Goal: Information Seeking & Learning: Find specific page/section

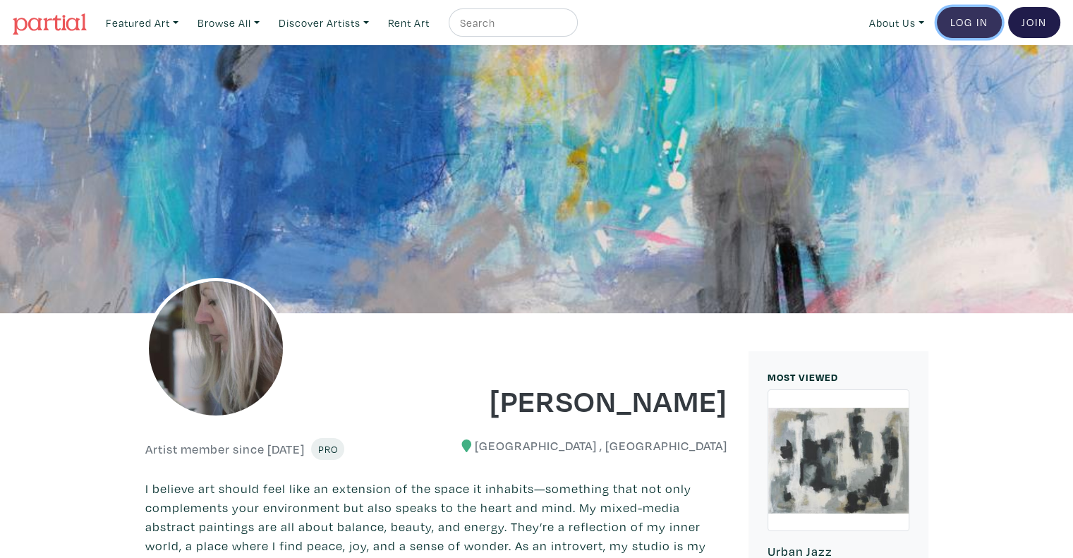
click at [956, 16] on link "Log In" at bounding box center [969, 22] width 65 height 31
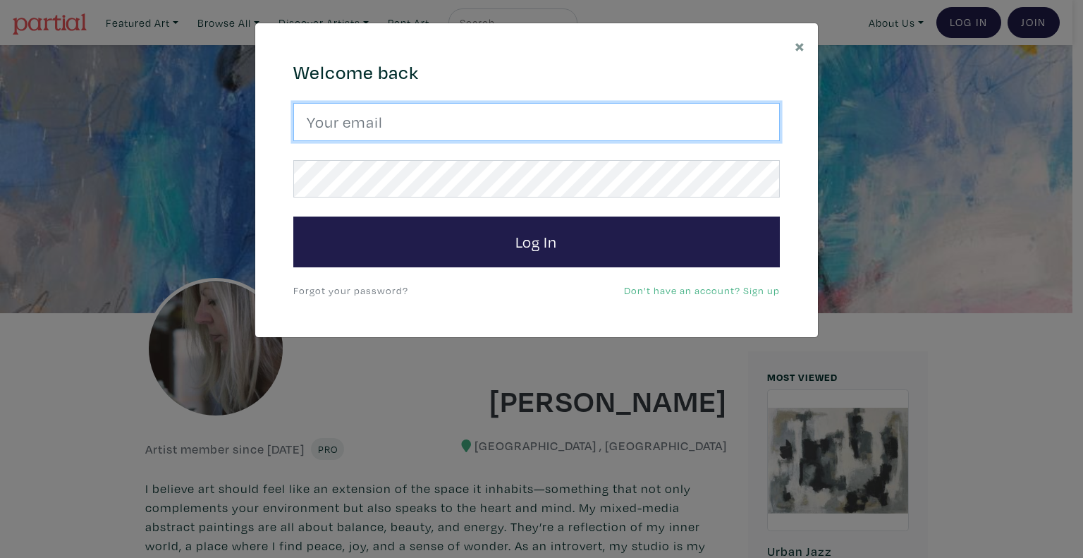
click at [654, 121] on input "email" at bounding box center [536, 122] width 487 height 38
type input "rita@vindedzis.com"
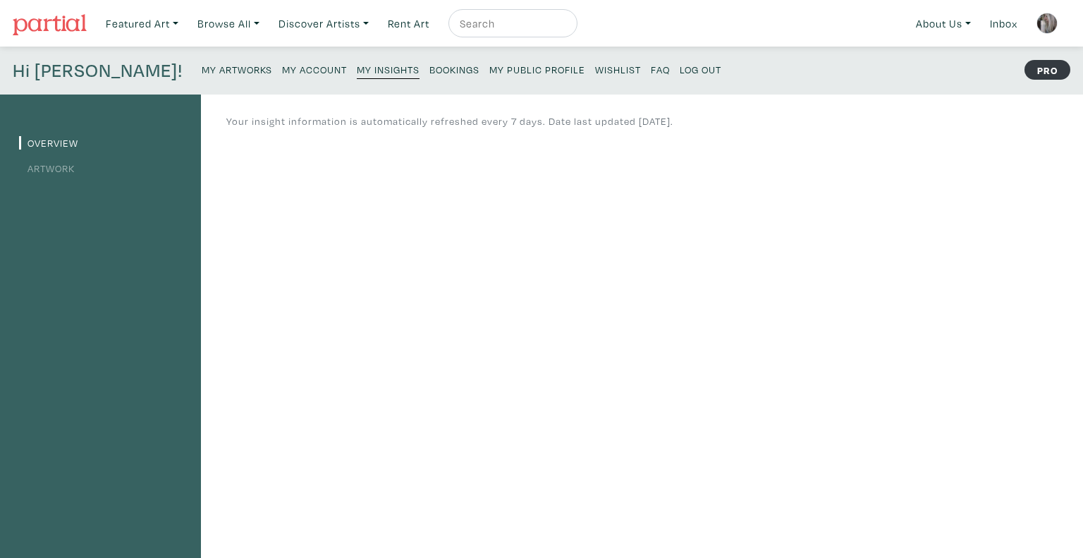
click at [489, 64] on small "My Public Profile" at bounding box center [537, 69] width 96 height 13
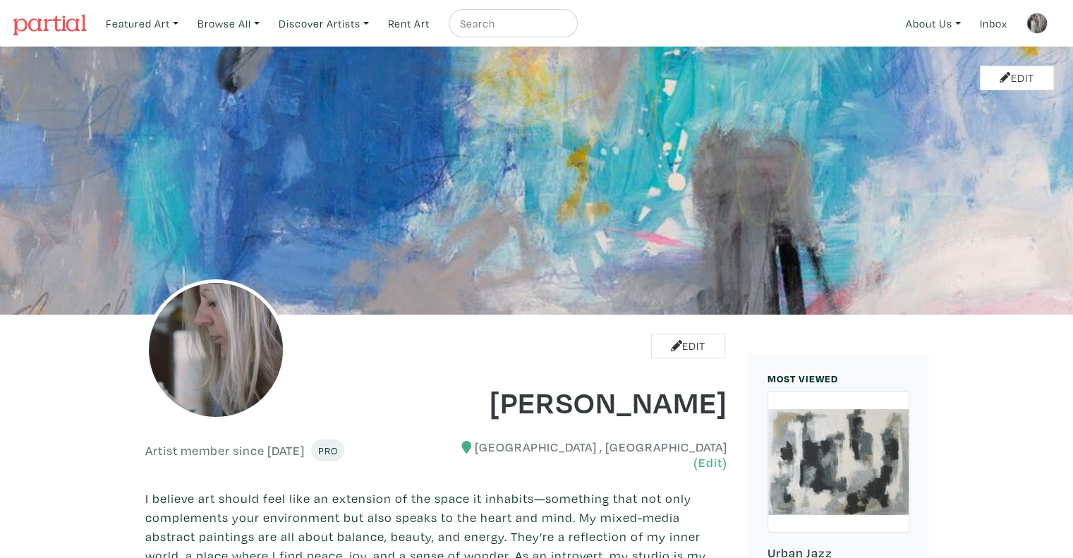
click at [47, 22] on img at bounding box center [50, 24] width 74 height 21
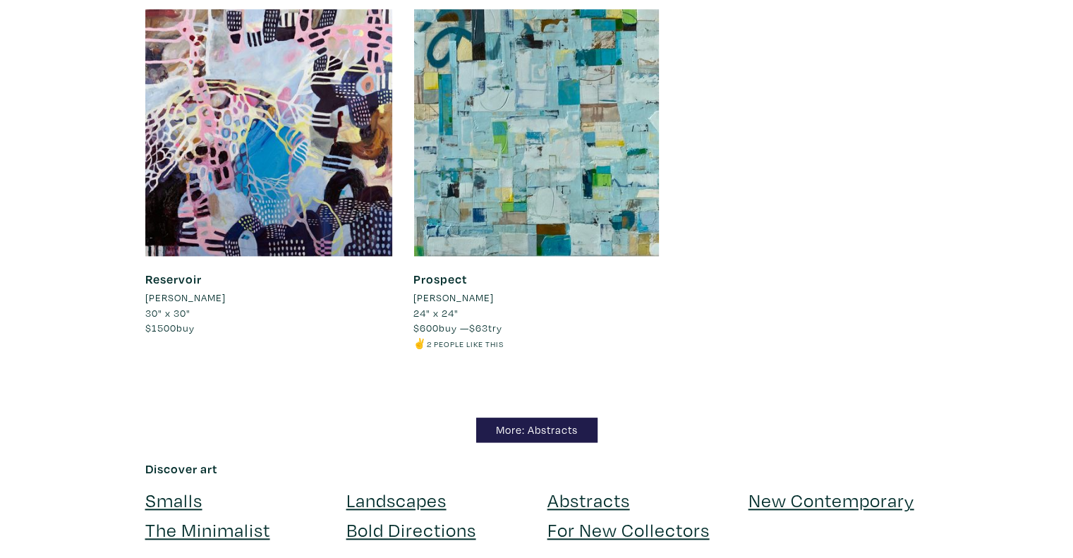
scroll to position [12426, 0]
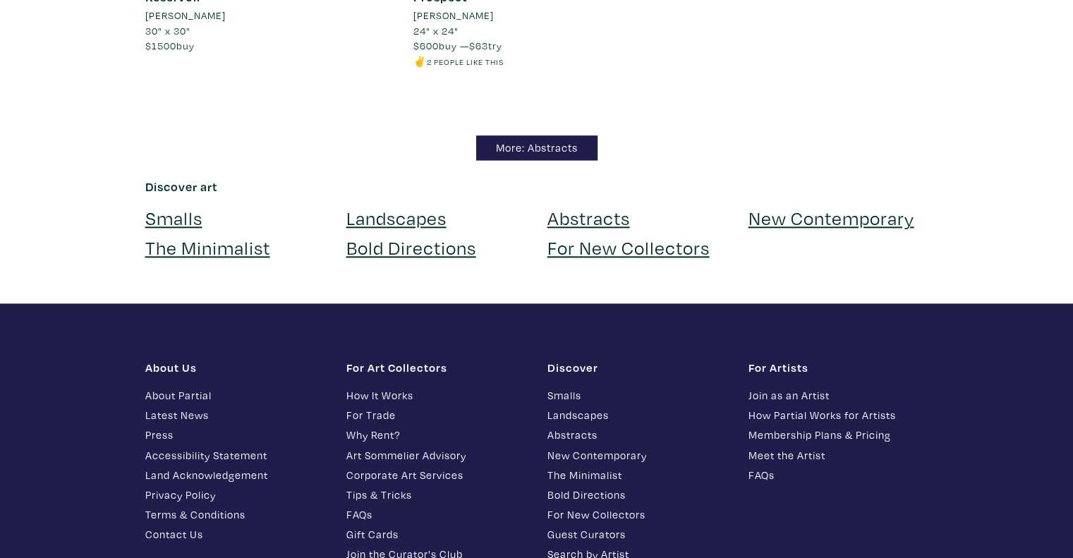
click at [638, 243] on link "For New Collectors" at bounding box center [628, 247] width 162 height 25
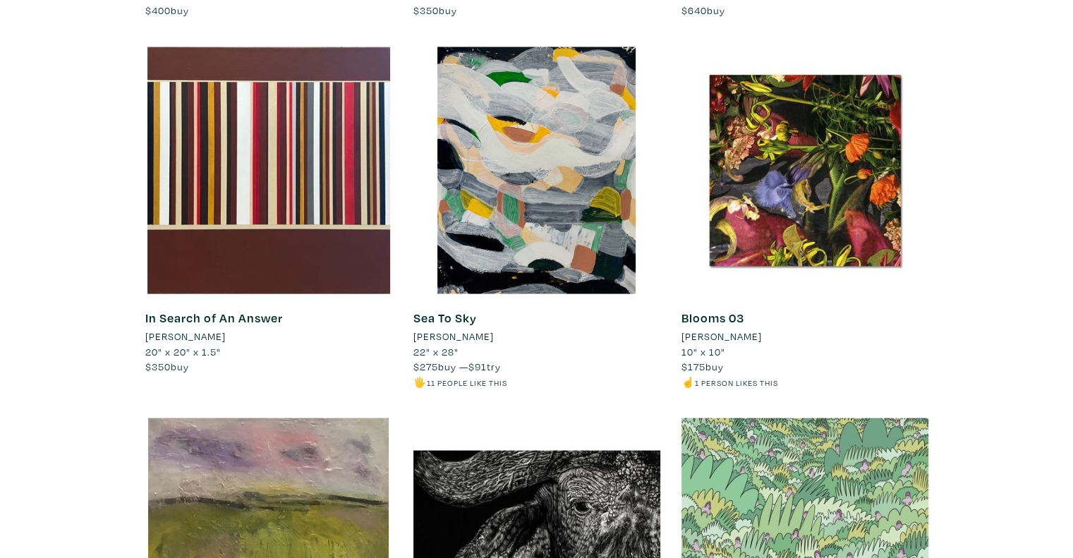
scroll to position [8352, 0]
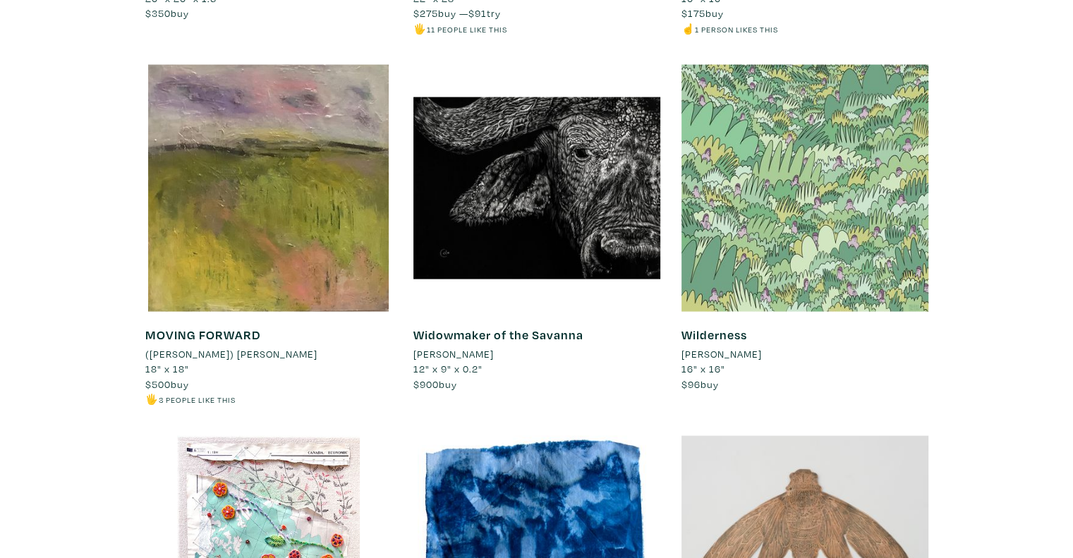
click at [213, 350] on li "(Jayne) Libby Sims" at bounding box center [231, 354] width 172 height 16
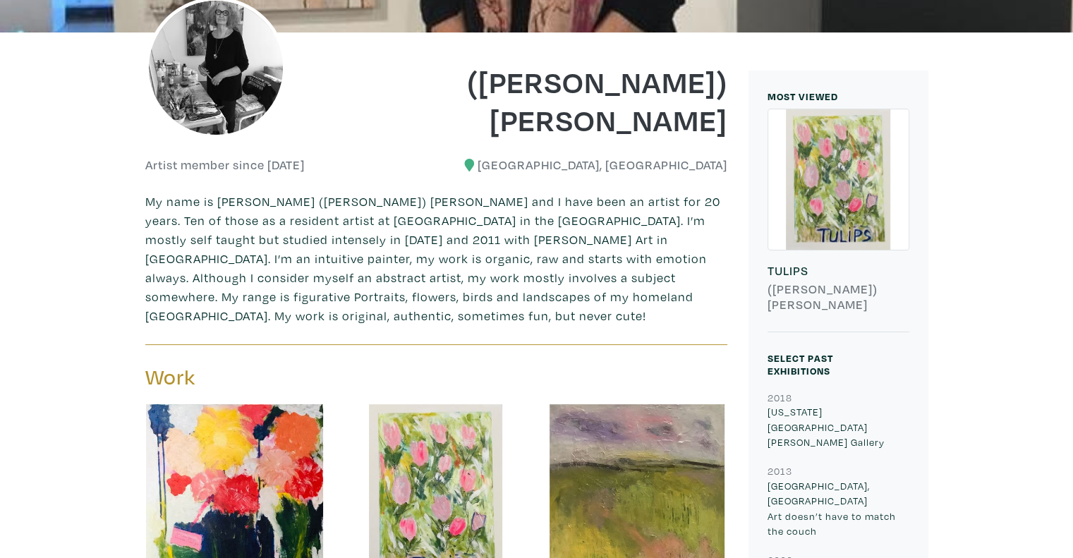
scroll to position [494, 0]
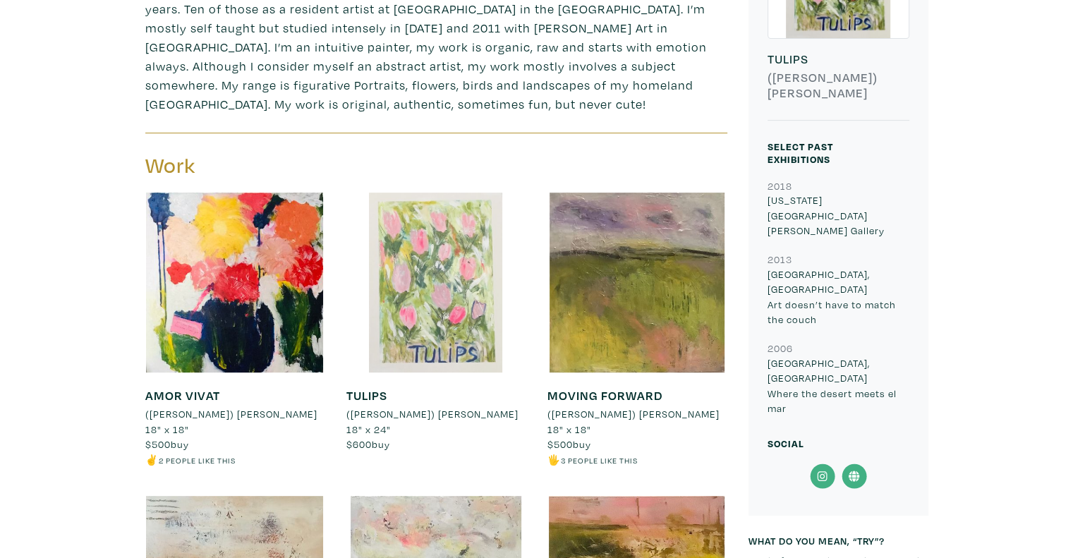
click at [476, 295] on div at bounding box center [436, 283] width 180 height 180
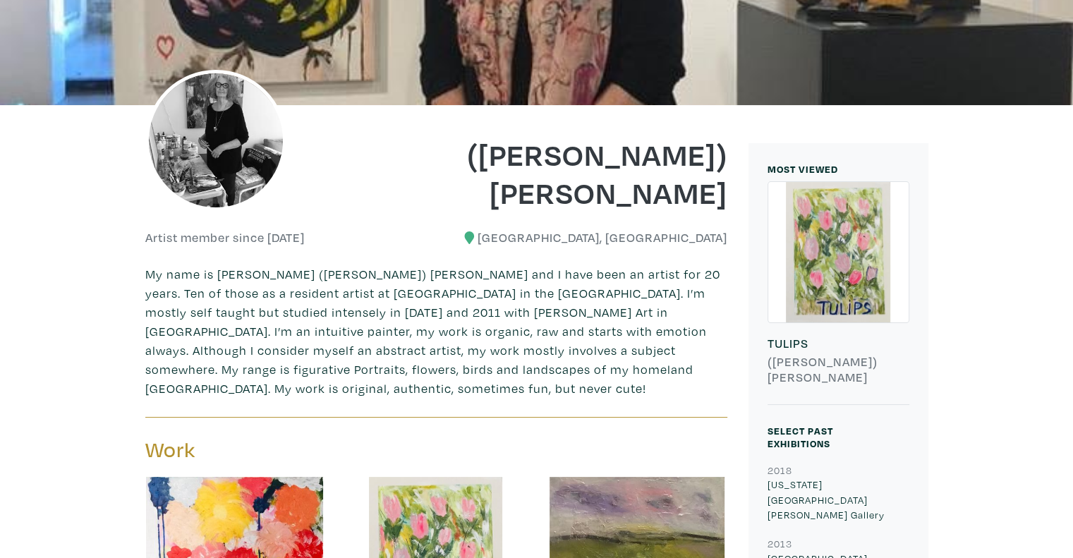
scroll to position [71, 0]
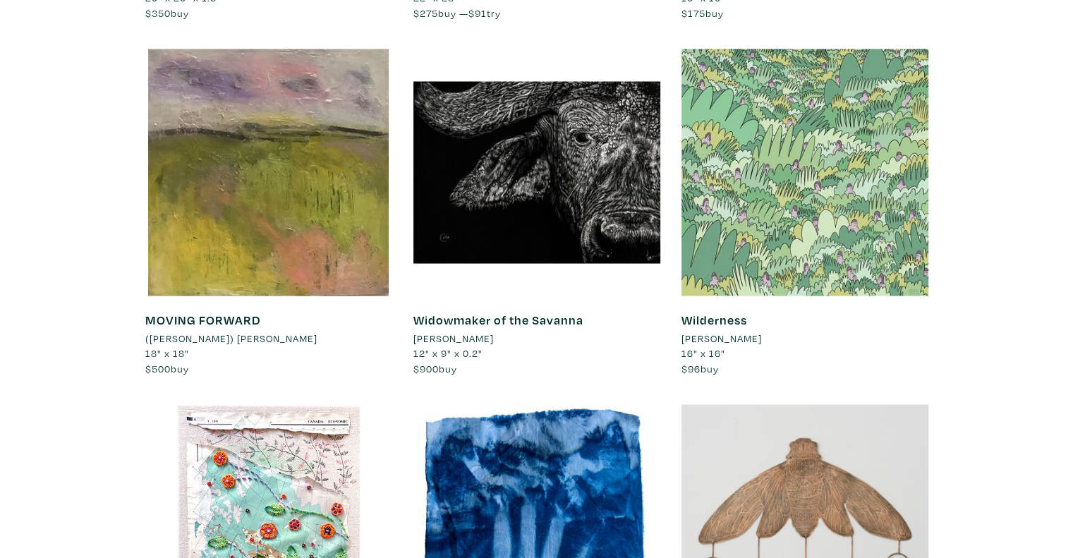
scroll to position [8352, 0]
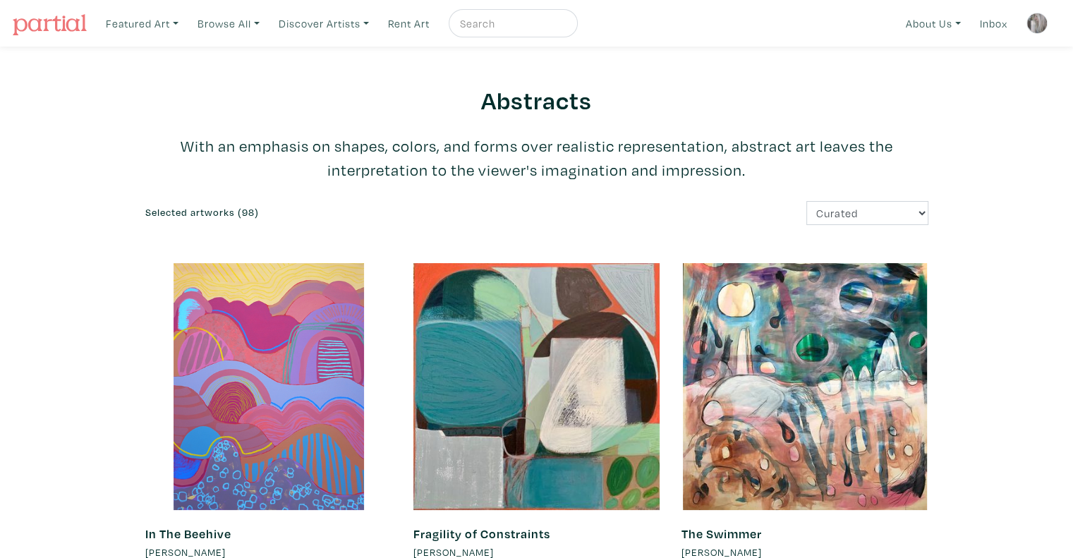
scroll to position [12426, 0]
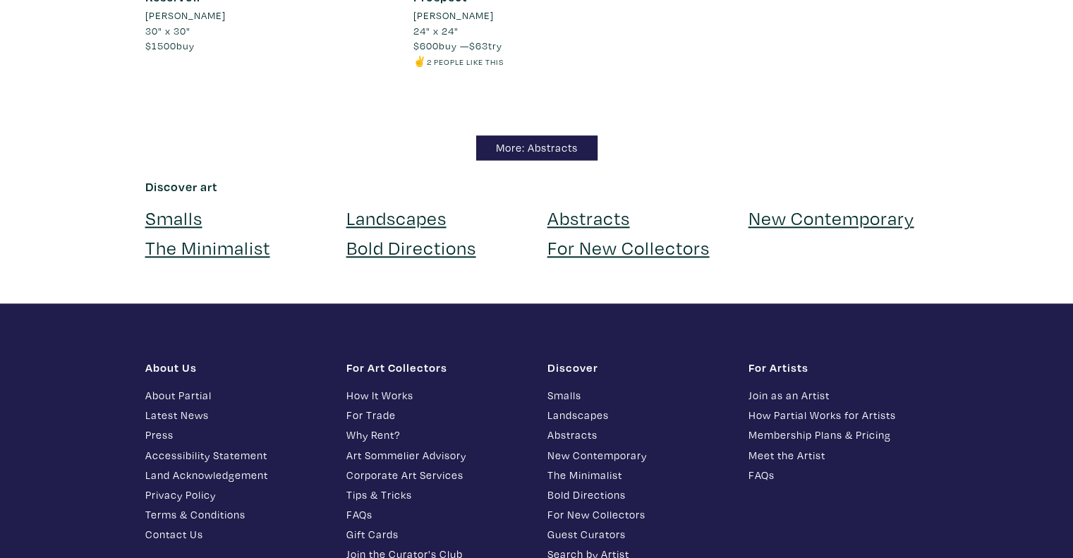
click at [425, 248] on link "Bold Directions" at bounding box center [411, 247] width 130 height 25
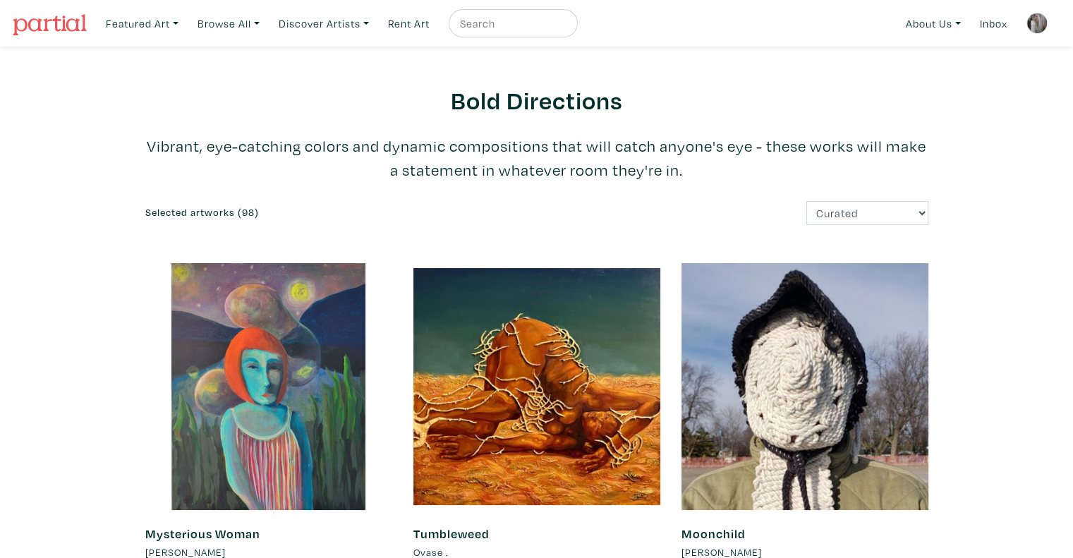
click at [539, 21] on input "text" at bounding box center [511, 24] width 106 height 18
type input "[PERSON_NAME]"
click at [567, 28] on button "submit" at bounding box center [567, 28] width 0 height 0
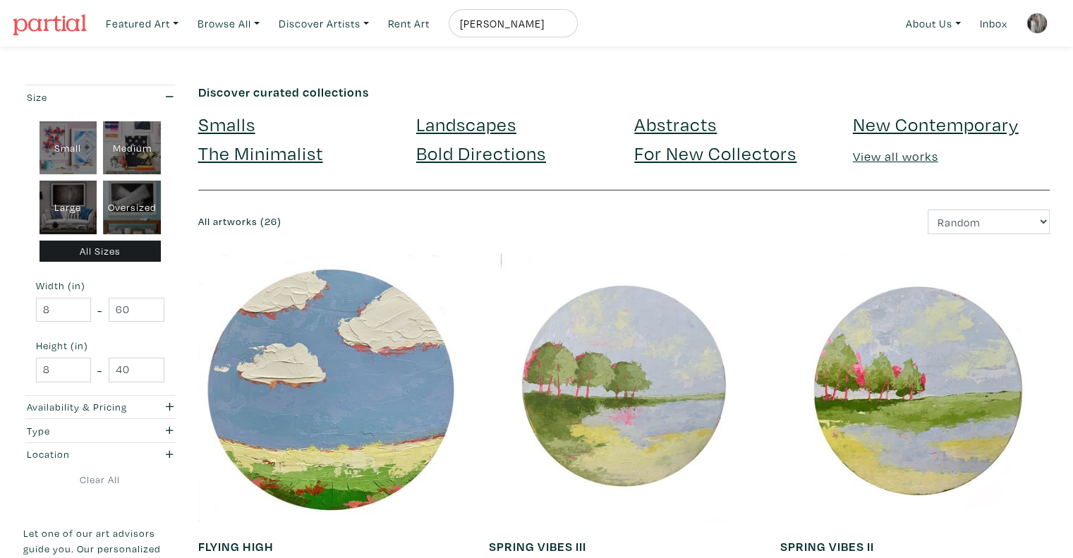
scroll to position [282, 0]
